Goal: Navigation & Orientation: Go to known website

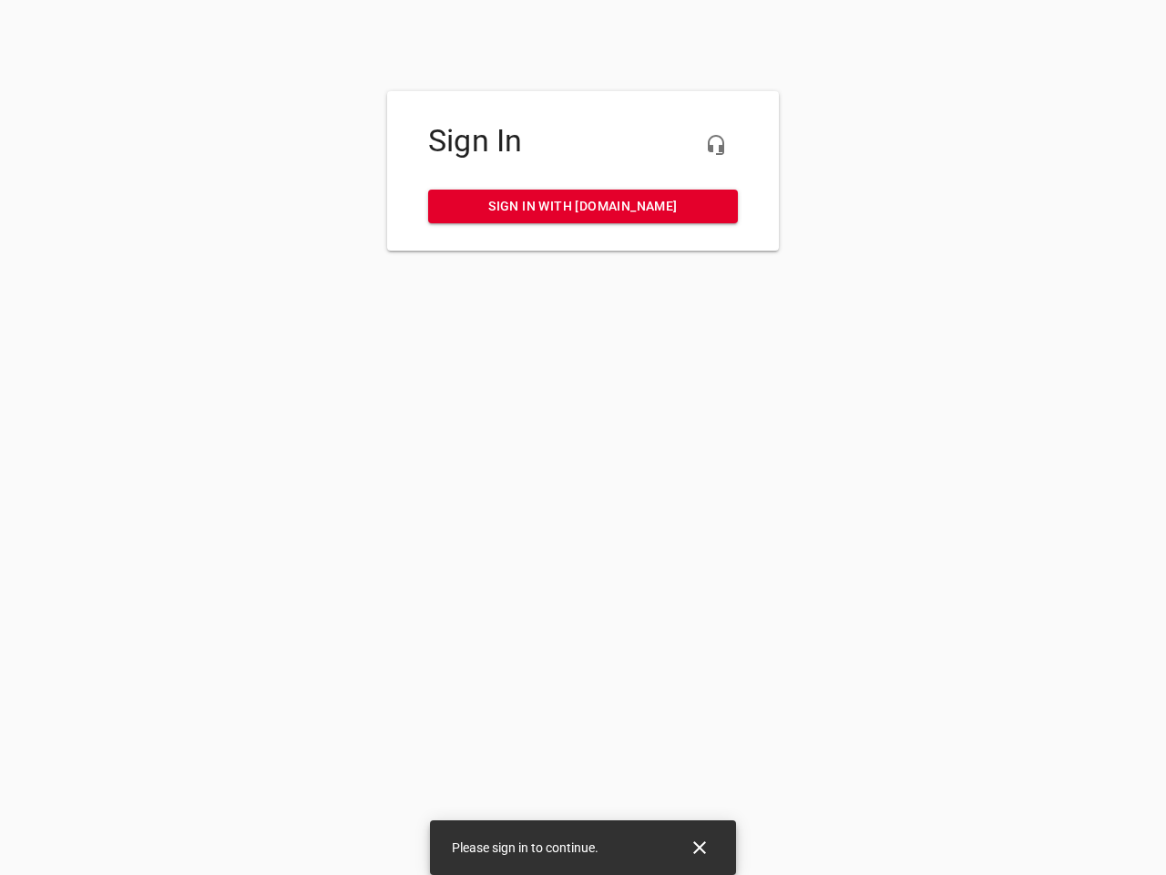
click at [716, 145] on icon "button" at bounding box center [716, 145] width 22 height 22
click at [700, 847] on icon "Close" at bounding box center [699, 847] width 13 height 13
